Goal: Obtain resource: Download file/media

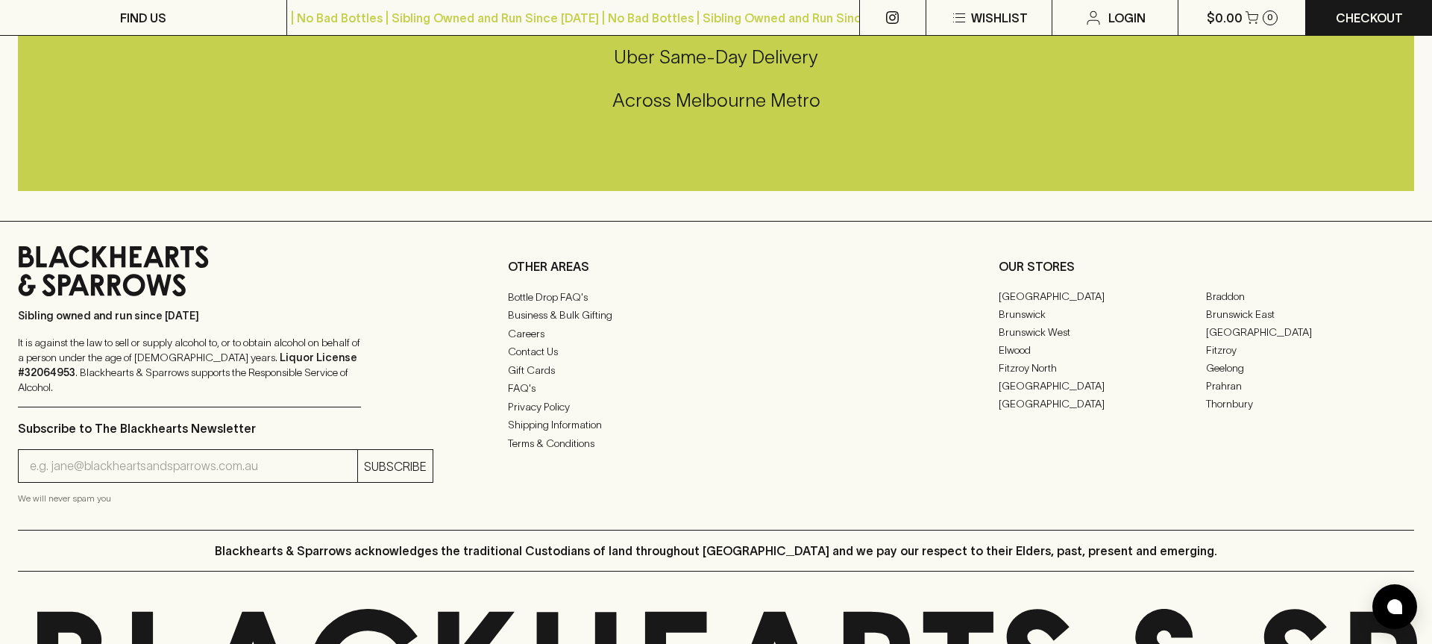
scroll to position [3665, 0]
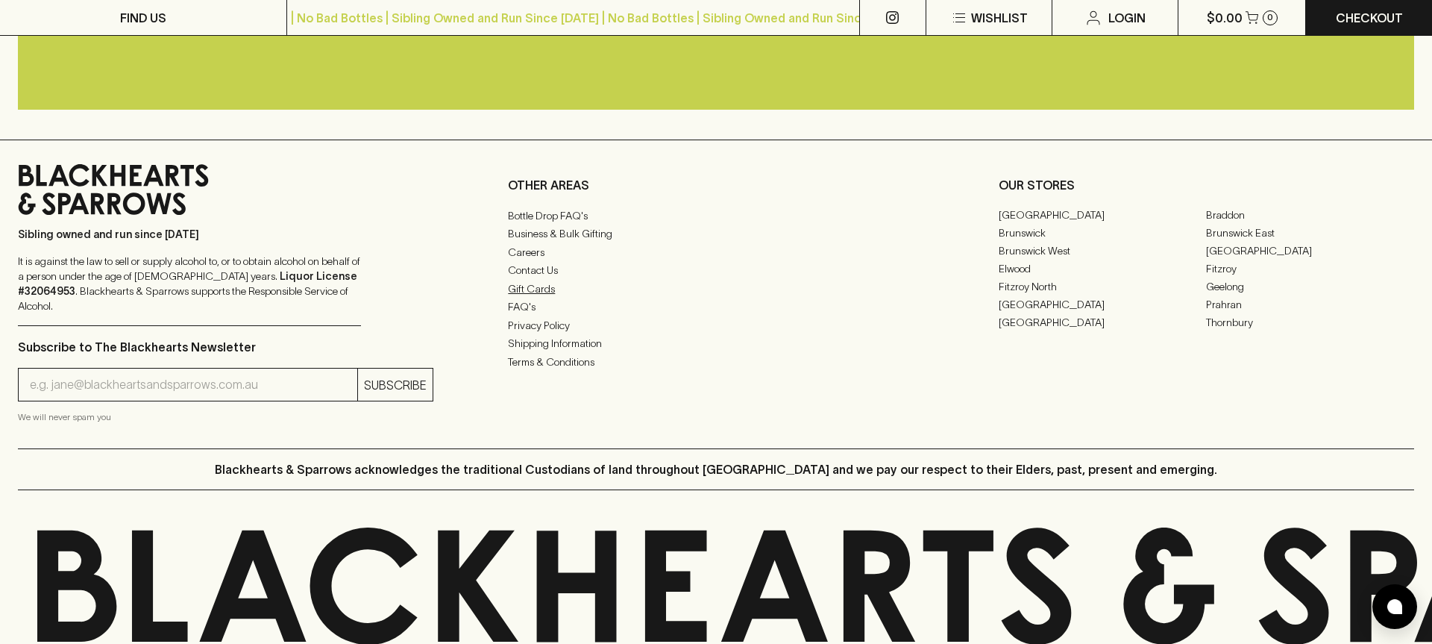
click at [527, 287] on link "Gift Cards" at bounding box center [715, 289] width 415 height 18
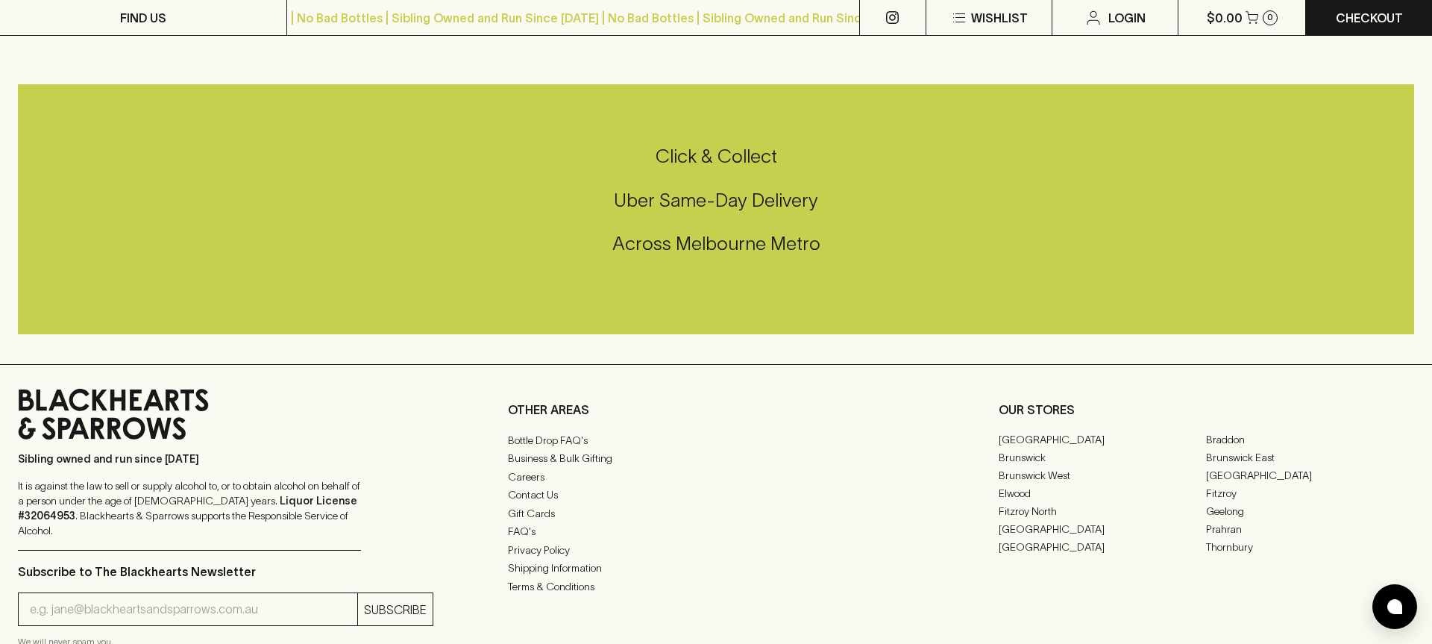
scroll to position [3725, 0]
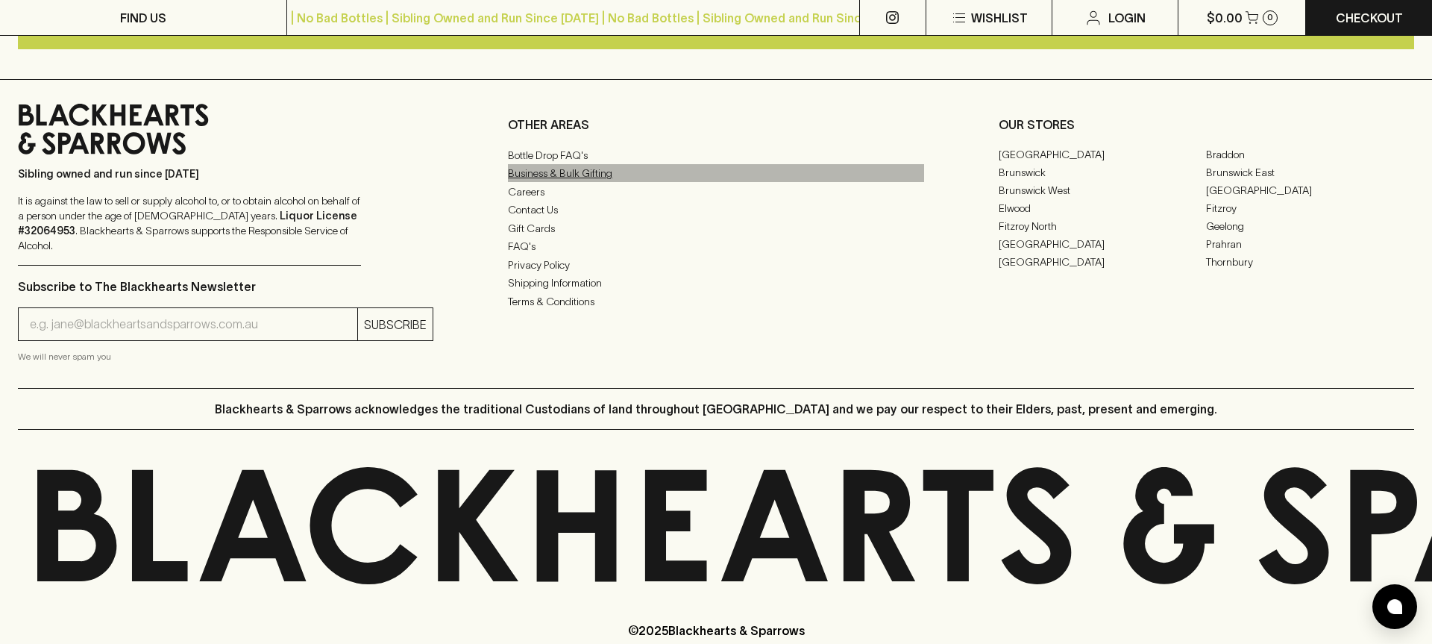
click at [574, 164] on link "Business & Bulk Gifting" at bounding box center [715, 173] width 415 height 18
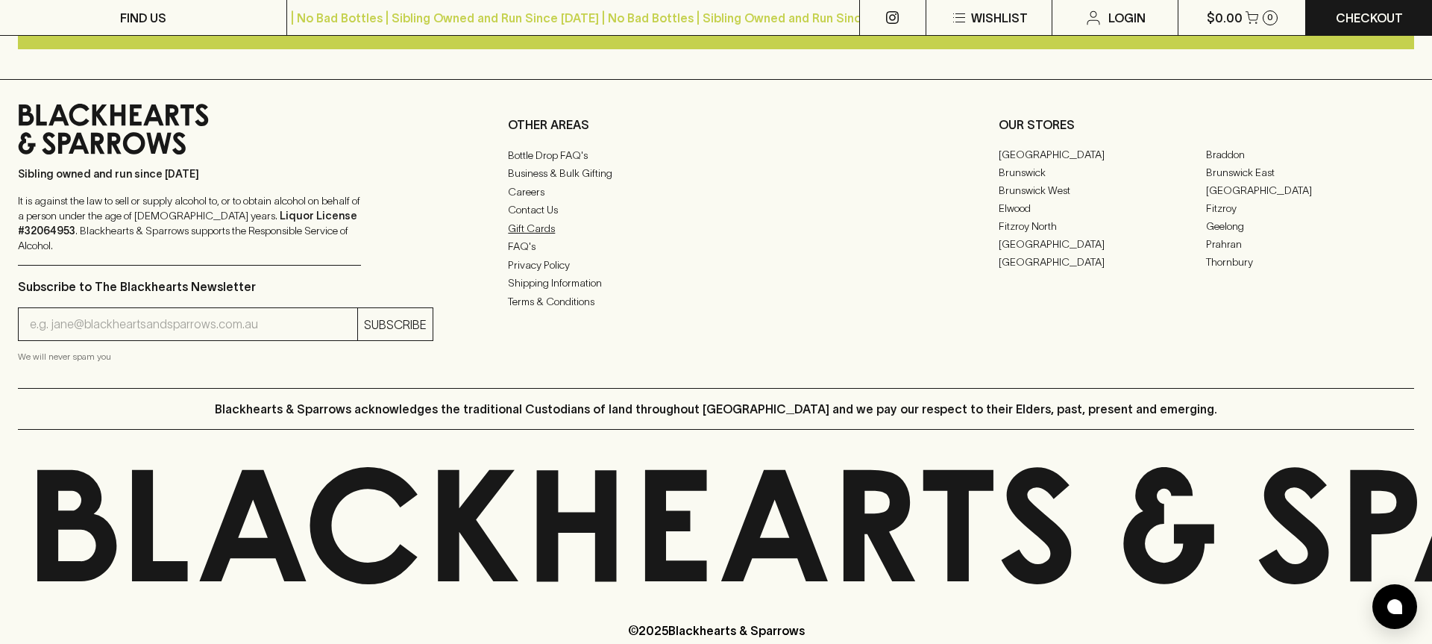
click at [535, 219] on link "Gift Cards" at bounding box center [715, 228] width 415 height 18
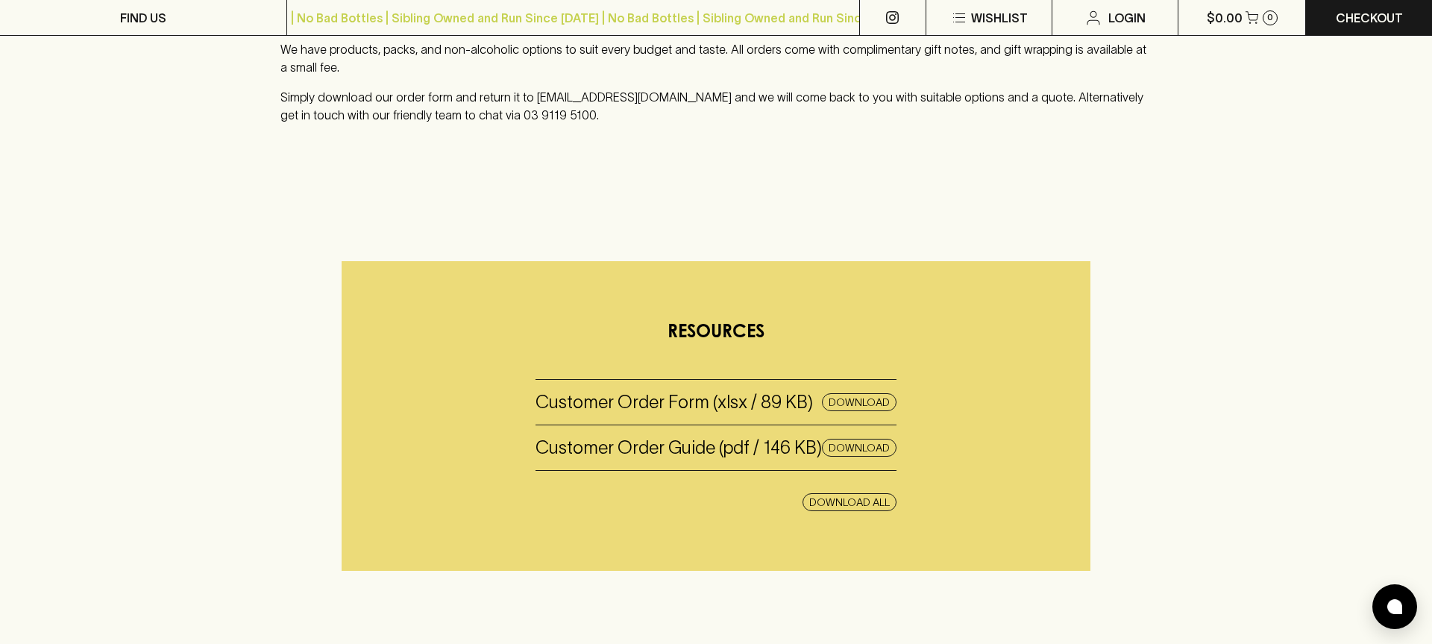
scroll to position [518, 0]
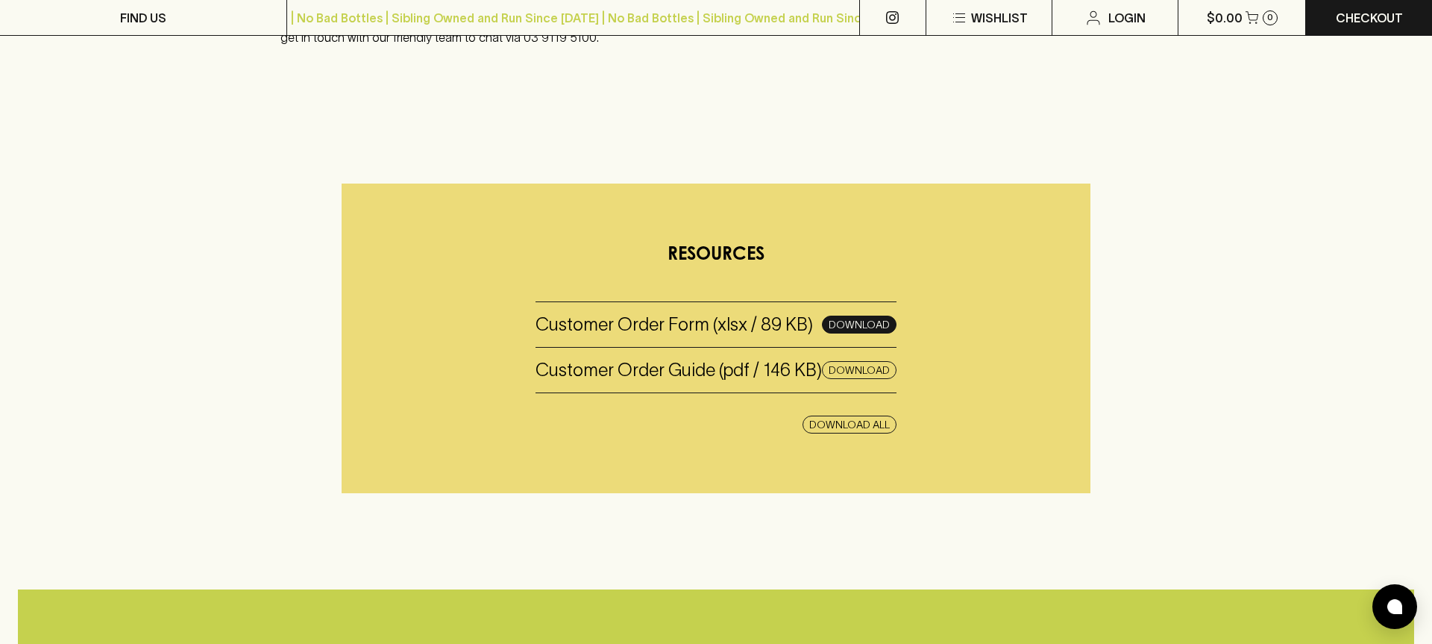
click at [857, 321] on button "Download" at bounding box center [859, 325] width 75 height 18
click at [852, 366] on button "Download" at bounding box center [859, 370] width 75 height 18
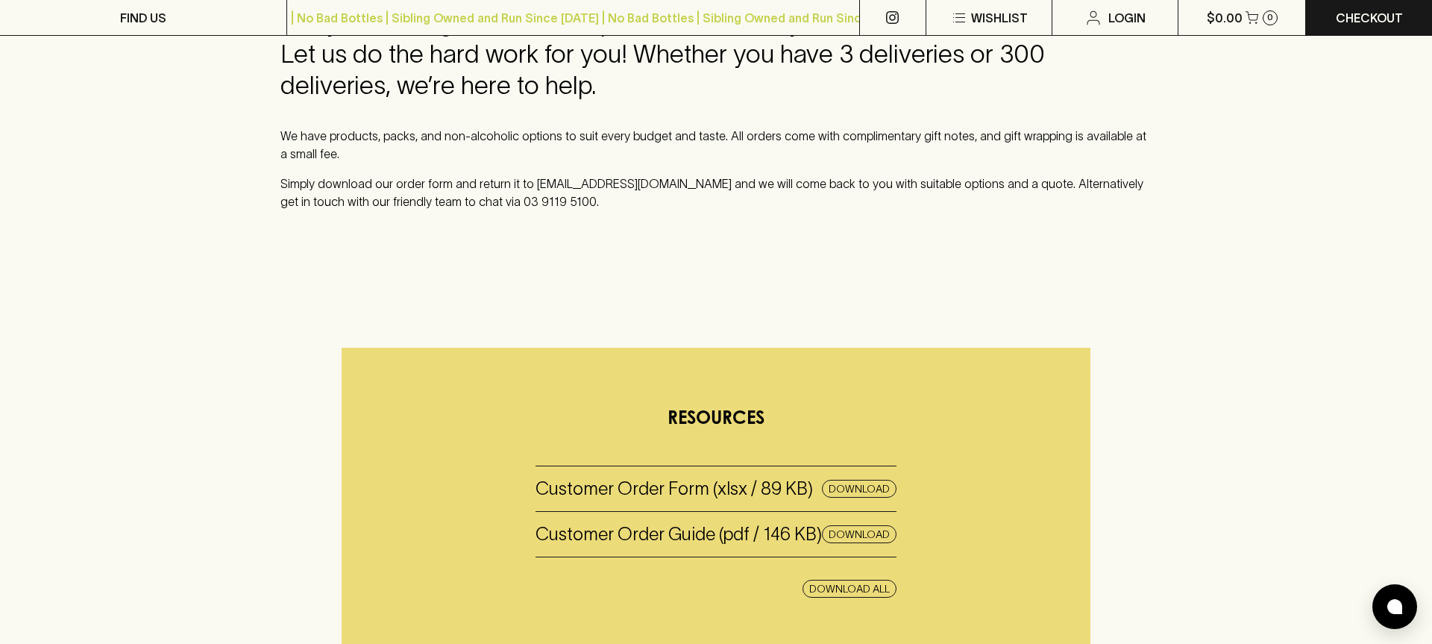
scroll to position [565, 0]
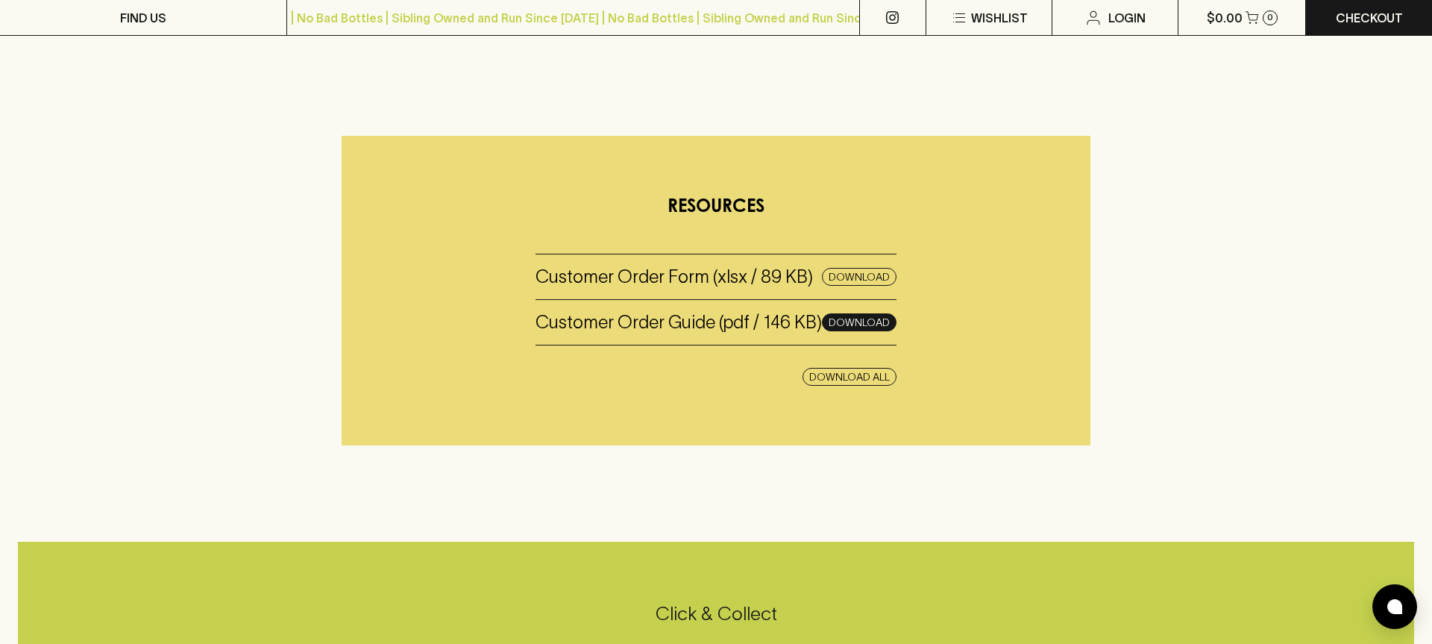
click at [839, 327] on button "Download" at bounding box center [859, 322] width 75 height 18
